Goal: Check status: Check status

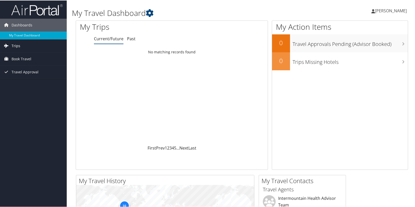
click at [17, 47] on span "Trips" at bounding box center [16, 45] width 9 height 13
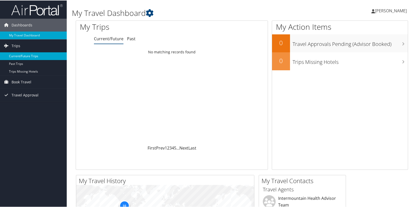
click at [21, 53] on link "Current/Future Trips" at bounding box center [33, 56] width 67 height 8
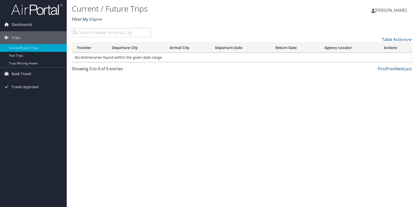
click at [101, 17] on icon at bounding box center [100, 19] width 4 height 4
click at [95, 19] on link "My trips" at bounding box center [93, 19] width 20 height 6
click at [17, 56] on link "Past Trips" at bounding box center [33, 56] width 67 height 8
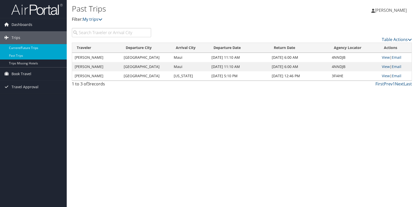
click at [25, 48] on link "Current/Future Trips" at bounding box center [33, 48] width 67 height 8
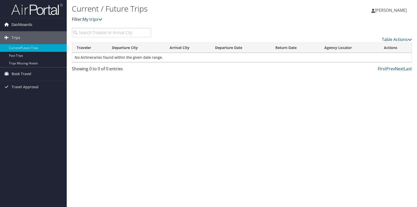
click at [18, 24] on span "Dashboards" at bounding box center [22, 24] width 21 height 13
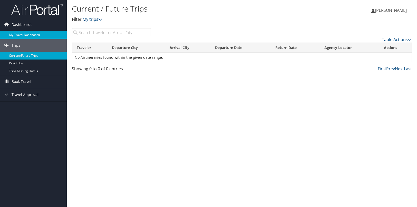
click at [21, 33] on link "My Travel Dashboard" at bounding box center [33, 35] width 67 height 8
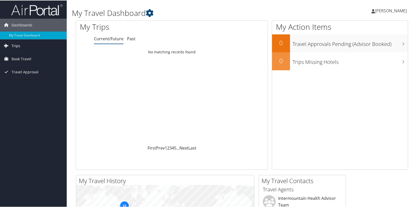
click at [17, 46] on span "Trips" at bounding box center [16, 45] width 9 height 13
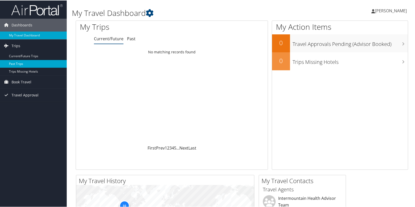
click at [17, 63] on link "Past Trips" at bounding box center [33, 64] width 67 height 8
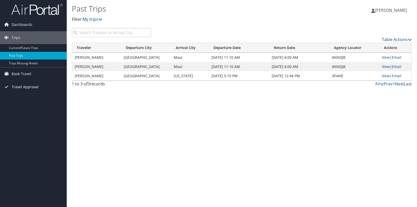
click at [21, 87] on span "Travel Approval" at bounding box center [25, 87] width 27 height 13
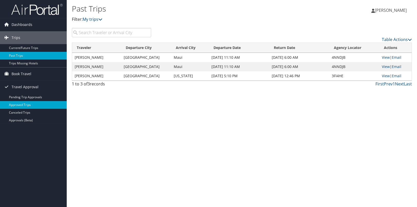
click at [21, 104] on link "Approved Trips" at bounding box center [33, 105] width 67 height 8
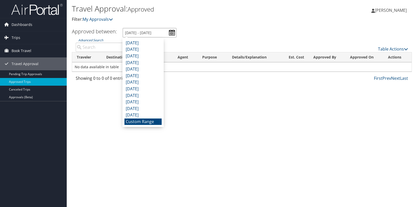
click at [171, 32] on input "[DATE] - [DATE]" at bounding box center [150, 32] width 54 height 9
click at [131, 32] on input "[DATE] - [DATE]" at bounding box center [150, 32] width 54 height 9
click at [139, 32] on input "[DATE] - [DATE]" at bounding box center [150, 32] width 54 height 9
click at [200, 37] on ul "Approved between: [DATE] - [DATE]" at bounding box center [239, 32] width 346 height 9
click at [171, 33] on input "[DATE] - [DATE]" at bounding box center [150, 32] width 54 height 9
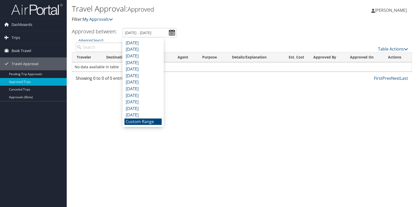
click at [154, 121] on li "Custom Range" at bounding box center [142, 122] width 37 height 7
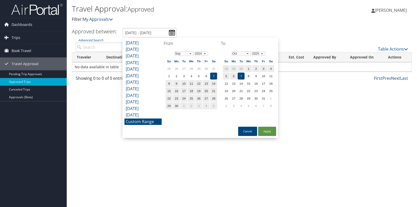
click at [214, 77] on td "7" at bounding box center [213, 76] width 7 height 7
click at [241, 74] on td "7" at bounding box center [241, 76] width 7 height 7
click at [269, 130] on button "Apply" at bounding box center [267, 131] width 18 height 9
type input "9/7/2024 - 10/7/2025"
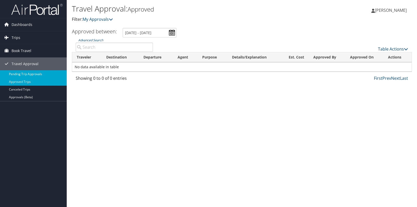
click at [24, 74] on link "Pending Trip Approvals" at bounding box center [33, 74] width 67 height 8
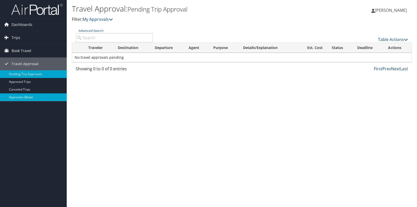
click at [22, 96] on link "Approvals (Beta)" at bounding box center [33, 97] width 67 height 8
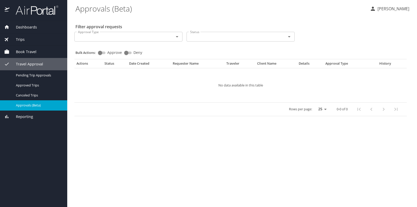
click at [22, 42] on span "Trips" at bounding box center [16, 40] width 15 height 6
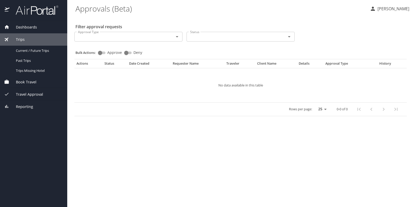
click at [25, 29] on span "Dashboards" at bounding box center [22, 27] width 27 height 6
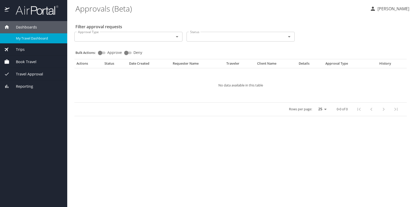
click at [28, 37] on span "My Travel Dashboard" at bounding box center [38, 38] width 45 height 5
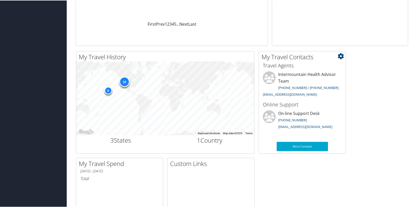
scroll to position [128, 0]
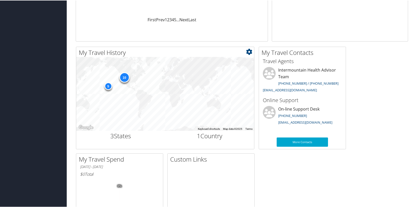
click at [125, 79] on div "10" at bounding box center [124, 77] width 10 height 10
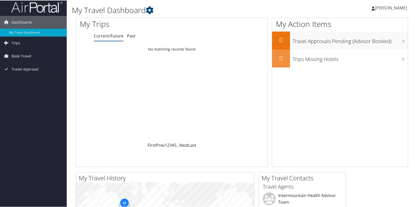
scroll to position [0, 0]
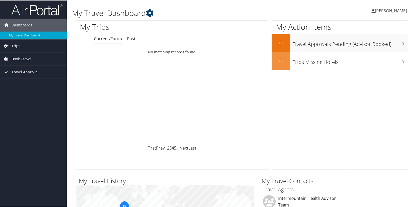
click at [150, 12] on icon at bounding box center [150, 13] width 8 height 8
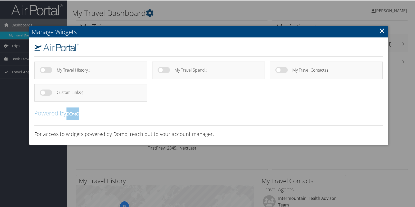
click at [166, 71] on label at bounding box center [164, 69] width 12 height 6
click at [163, 71] on input "checkbox" at bounding box center [161, 70] width 3 height 3
checkbox input "true"
click at [50, 69] on label at bounding box center [46, 69] width 12 height 6
click at [46, 69] on input "checkbox" at bounding box center [43, 70] width 3 height 3
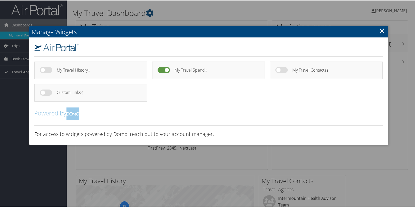
checkbox input "true"
click at [380, 32] on link "×" at bounding box center [382, 30] width 6 height 10
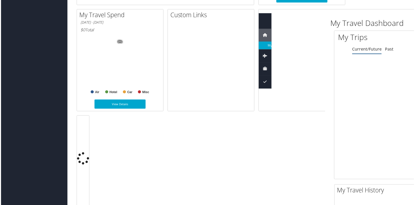
scroll to position [282, 0]
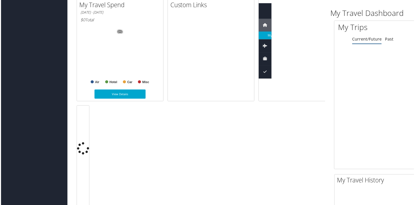
click at [150, 12] on h6 "[DATE] - [DATE]" at bounding box center [119, 12] width 79 height 5
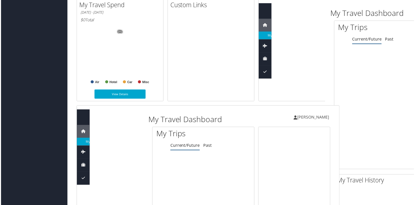
scroll to position [0, 0]
